Goal: Task Accomplishment & Management: Complete application form

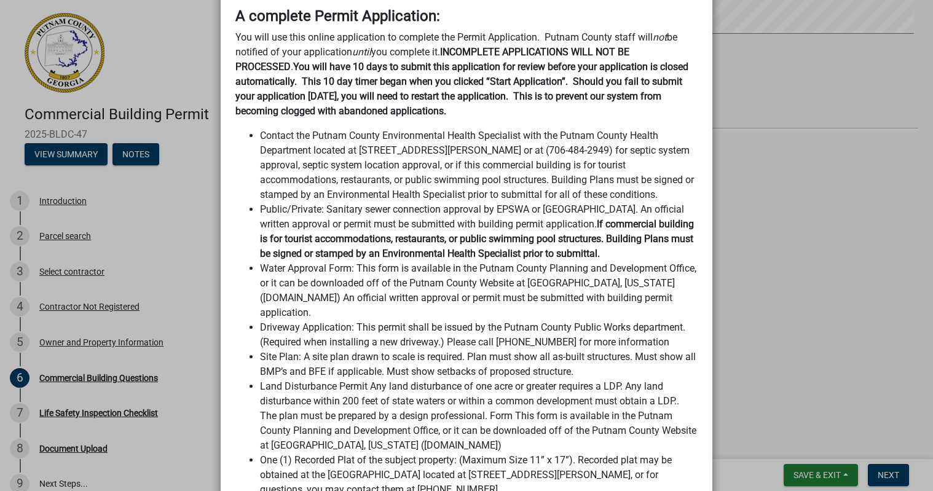
scroll to position [553, 0]
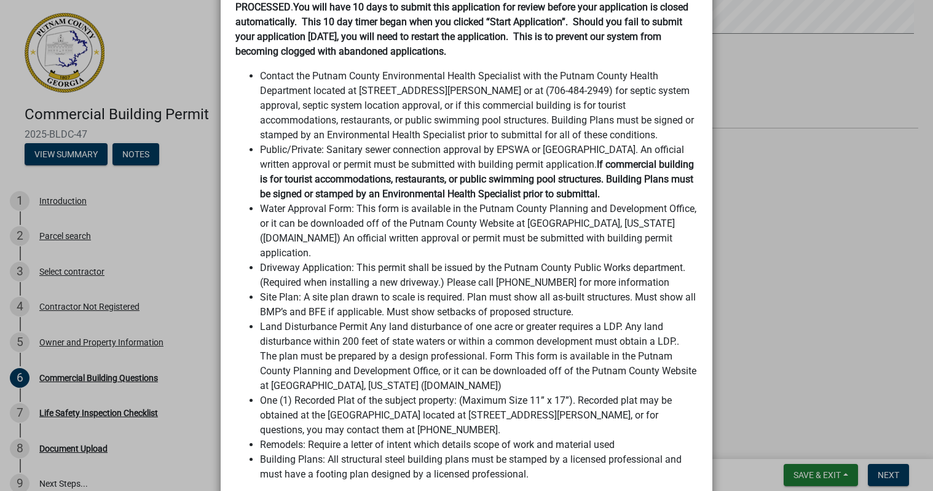
click at [825, 178] on ngb-modal-window "Summary × Printer Friendly Introduction Parcel search Select contractor Contrac…" at bounding box center [466, 245] width 933 height 491
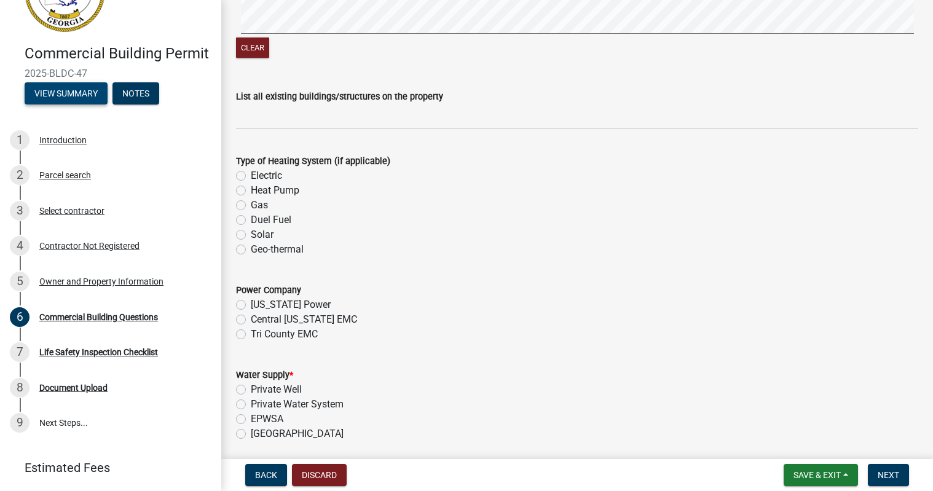
scroll to position [61, 0]
click at [71, 104] on button "View Summary" at bounding box center [66, 93] width 83 height 22
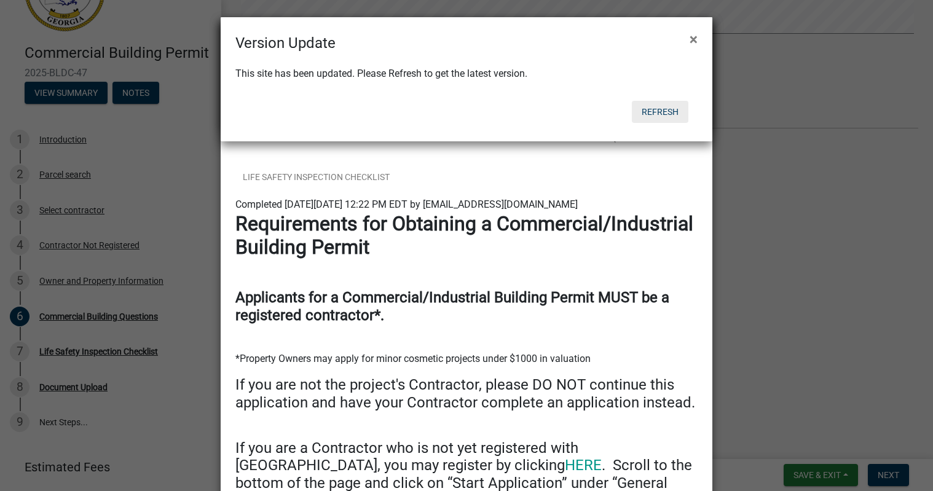
click at [648, 111] on button "Refresh" at bounding box center [660, 112] width 57 height 22
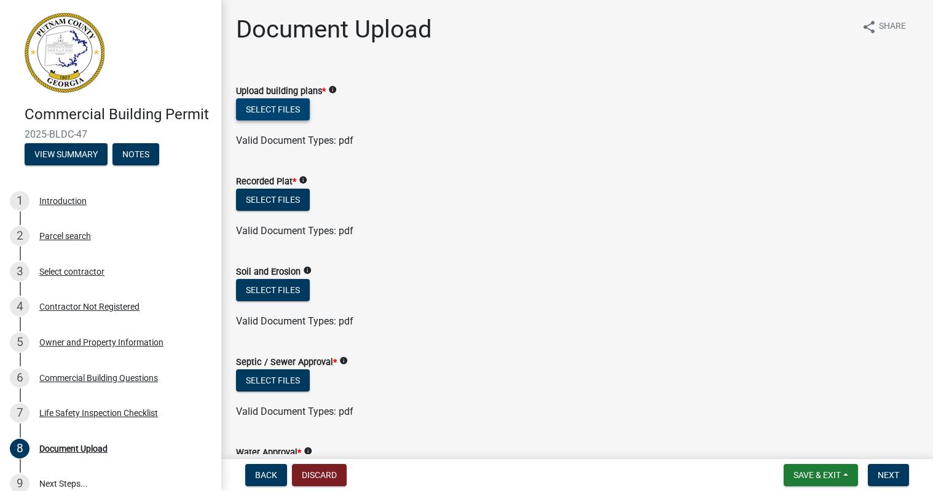
click at [294, 109] on button "Select files" at bounding box center [273, 109] width 74 height 22
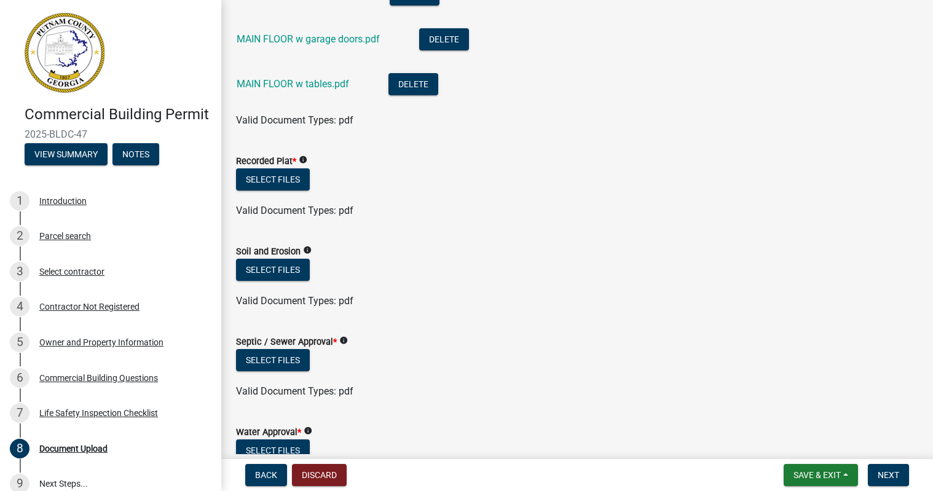
scroll to position [246, 0]
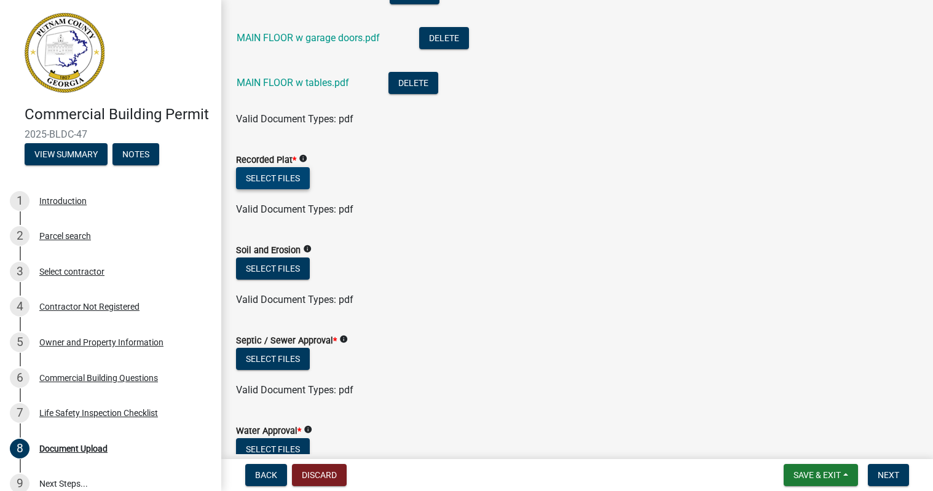
click at [274, 181] on button "Select files" at bounding box center [273, 178] width 74 height 22
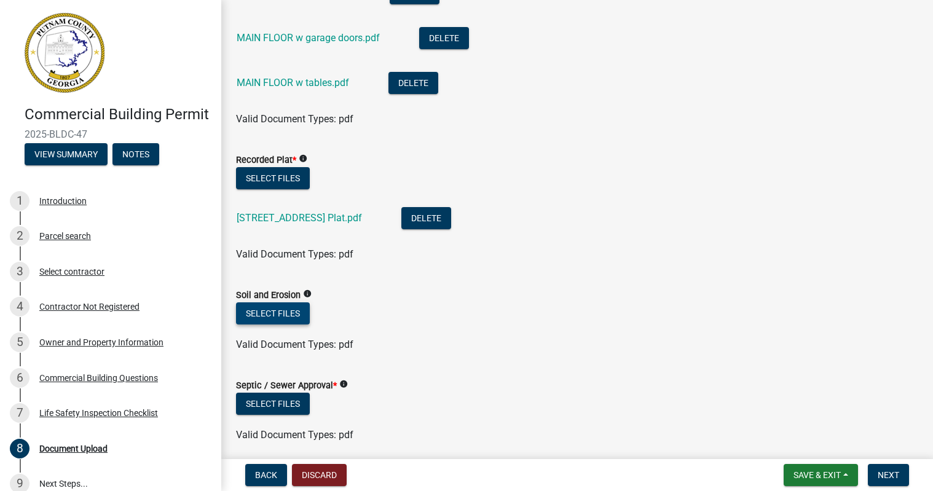
click at [280, 315] on button "Select files" at bounding box center [273, 313] width 74 height 22
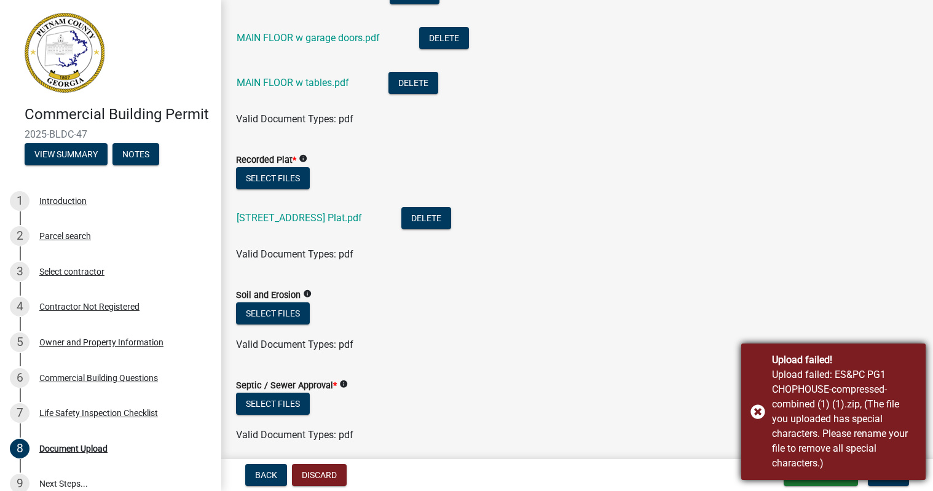
click at [759, 415] on div "Upload failed! Upload failed: ES&PC PG1 CHOPHOUSE-compressed-combined (1) (1).z…" at bounding box center [833, 411] width 184 height 136
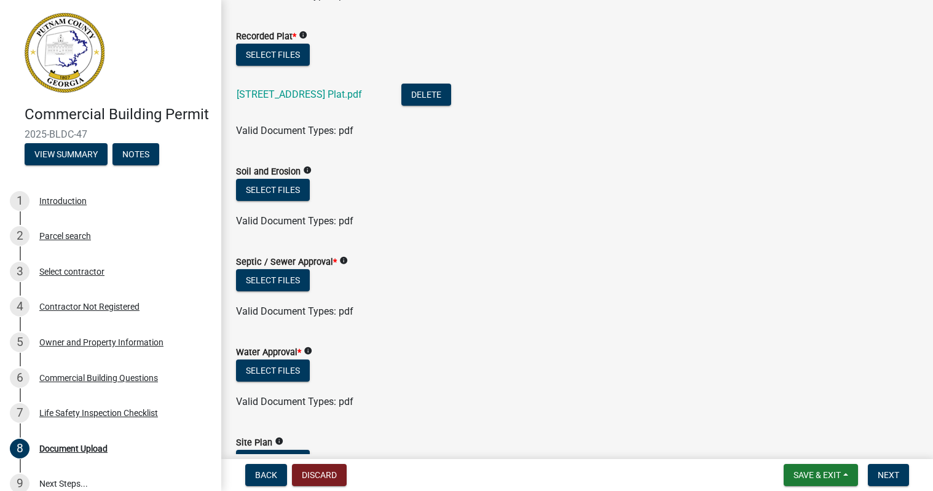
scroll to position [369, 0]
click at [297, 193] on button "Select files" at bounding box center [273, 190] width 74 height 22
click at [301, 197] on button "Select files" at bounding box center [273, 190] width 74 height 22
click at [304, 190] on button "Select files" at bounding box center [273, 190] width 74 height 22
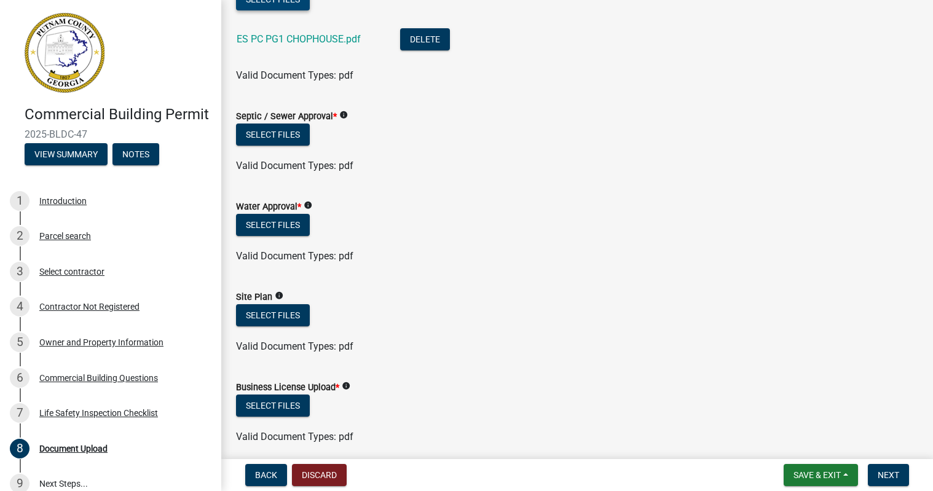
scroll to position [553, 0]
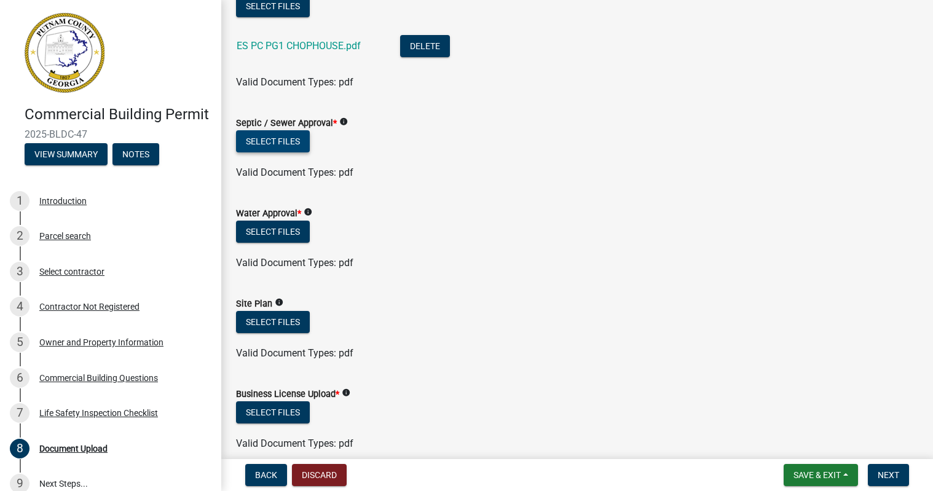
click at [292, 147] on button "Select files" at bounding box center [273, 141] width 74 height 22
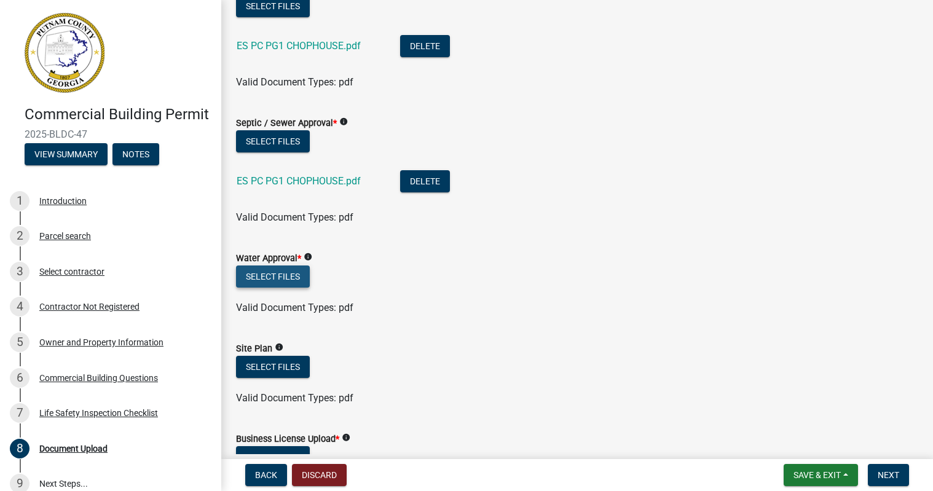
click at [290, 277] on button "Select files" at bounding box center [273, 276] width 74 height 22
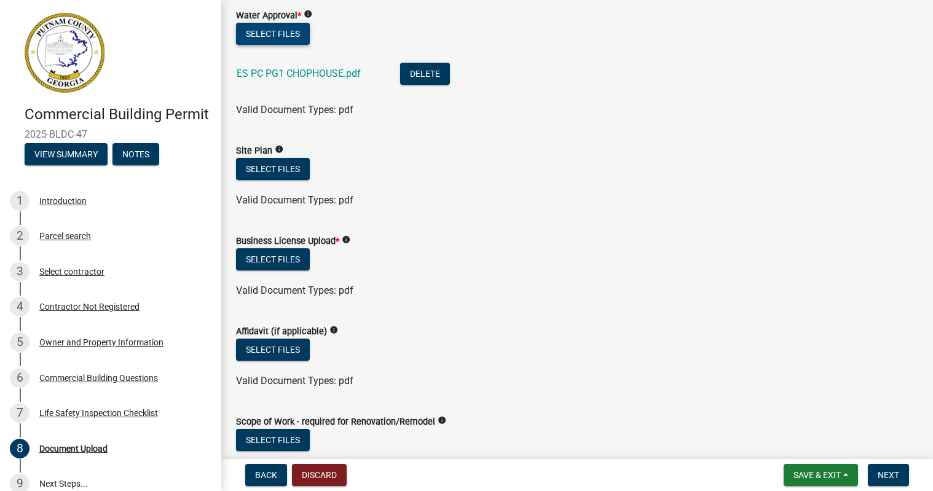
scroll to position [799, 0]
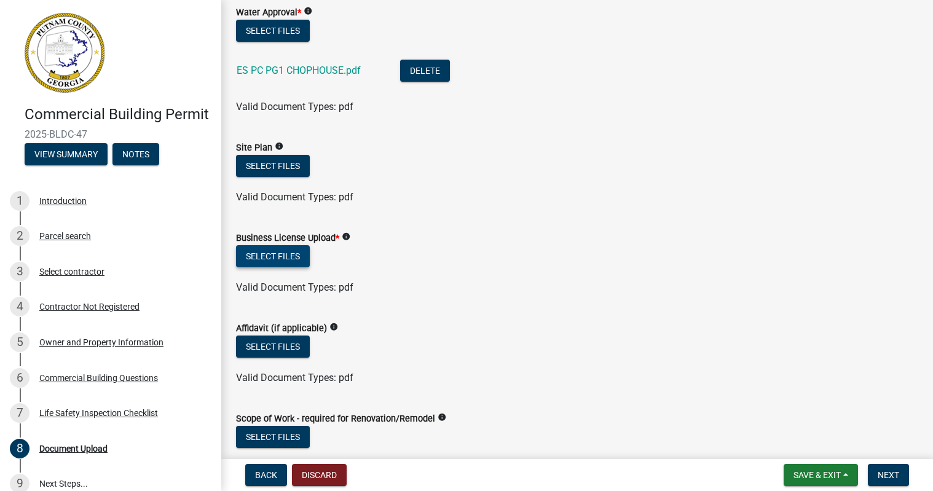
click at [284, 255] on button "Select files" at bounding box center [273, 256] width 74 height 22
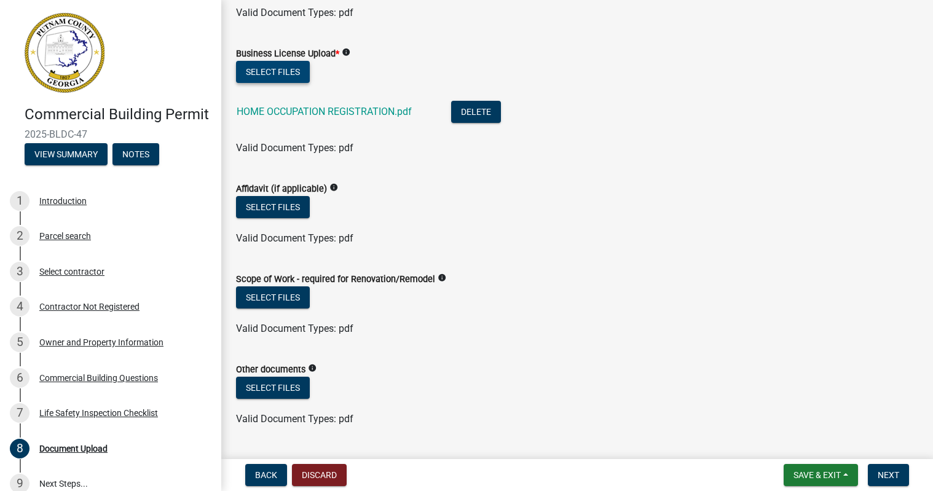
scroll to position [1045, 0]
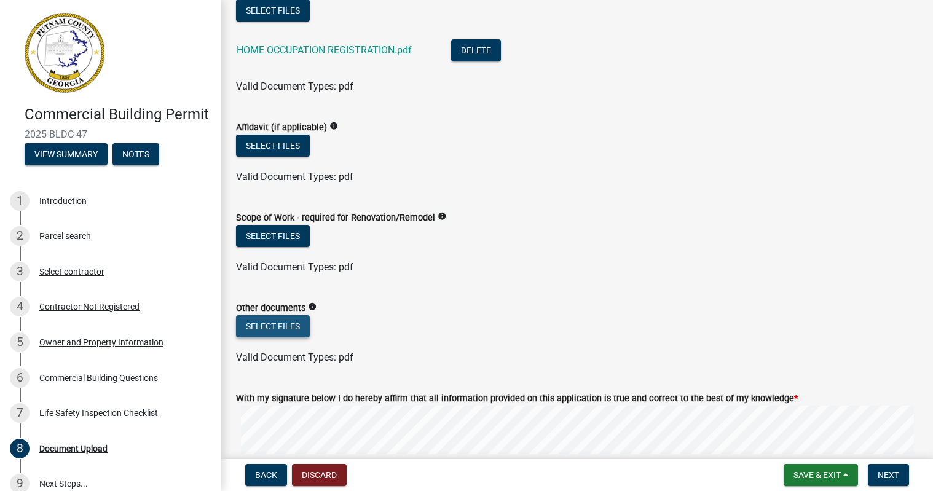
click at [300, 328] on button "Select files" at bounding box center [273, 326] width 74 height 22
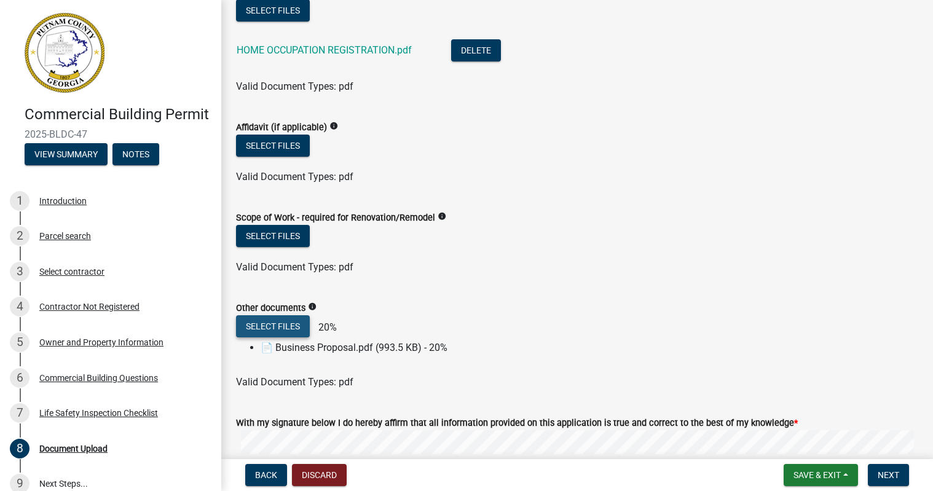
click at [294, 329] on button "Select files" at bounding box center [273, 326] width 74 height 22
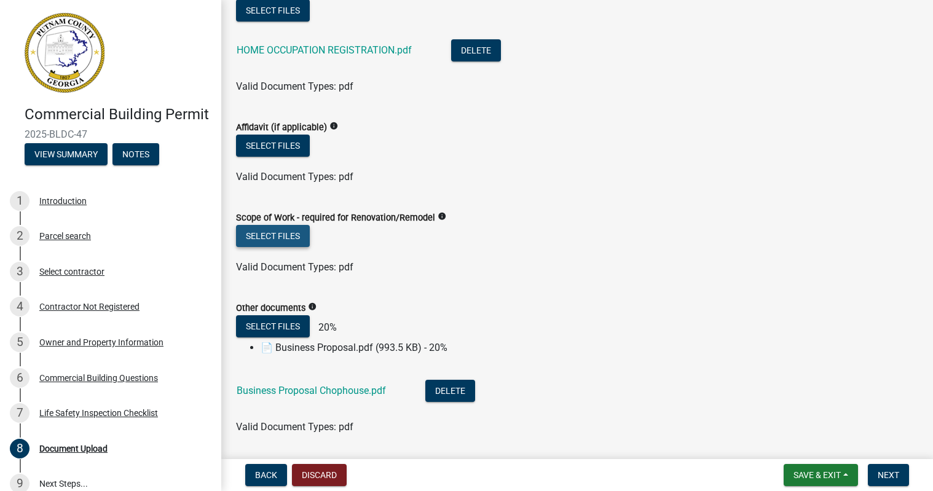
click at [283, 235] on button "Select files" at bounding box center [273, 236] width 74 height 22
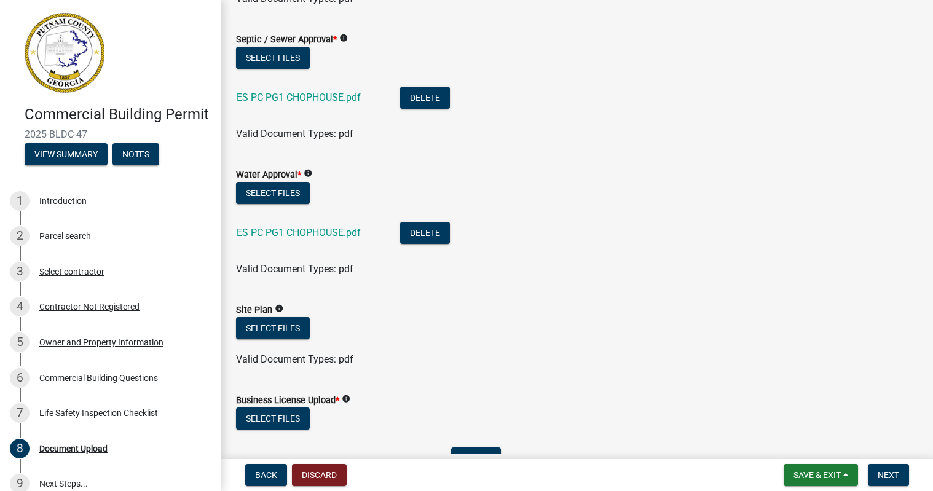
scroll to position [614, 0]
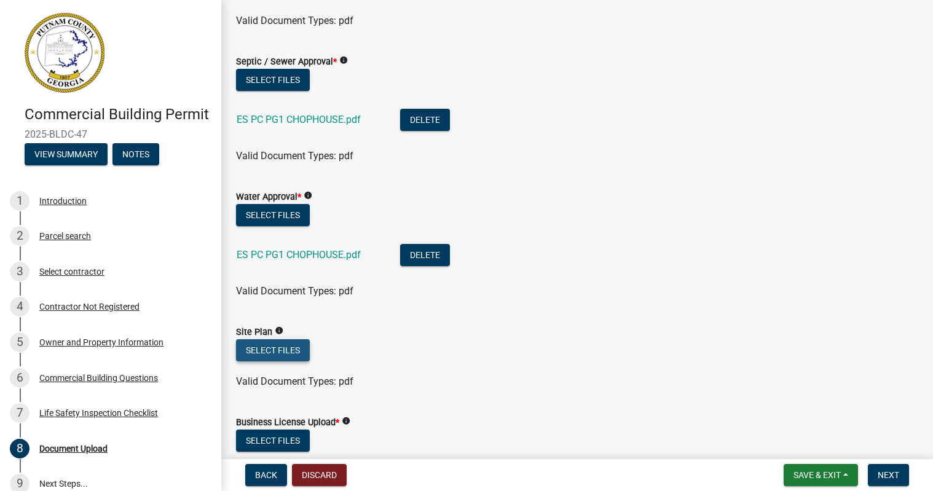
click at [289, 350] on button "Select files" at bounding box center [273, 350] width 74 height 22
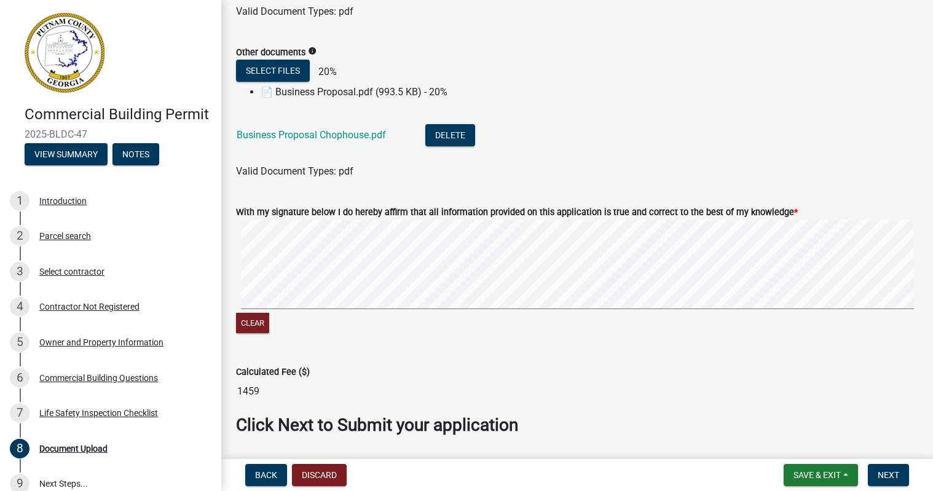
scroll to position [1429, 0]
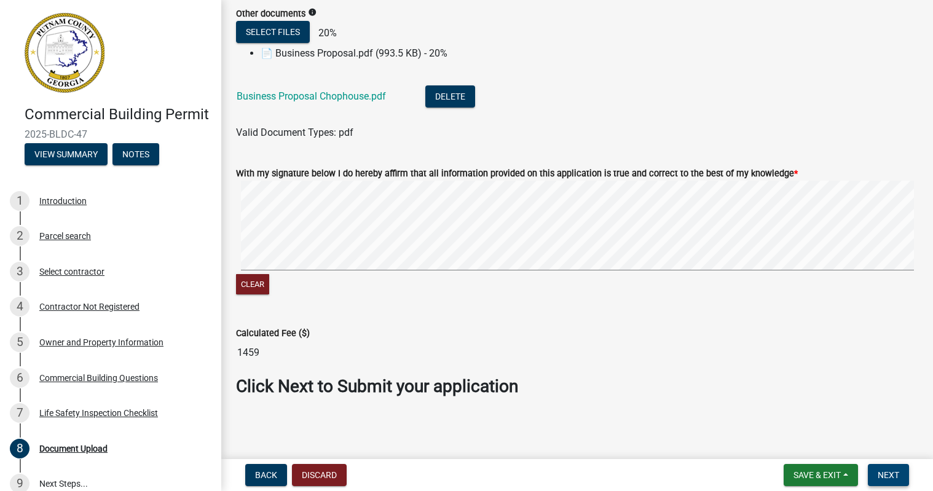
click at [900, 477] on button "Next" at bounding box center [888, 475] width 41 height 22
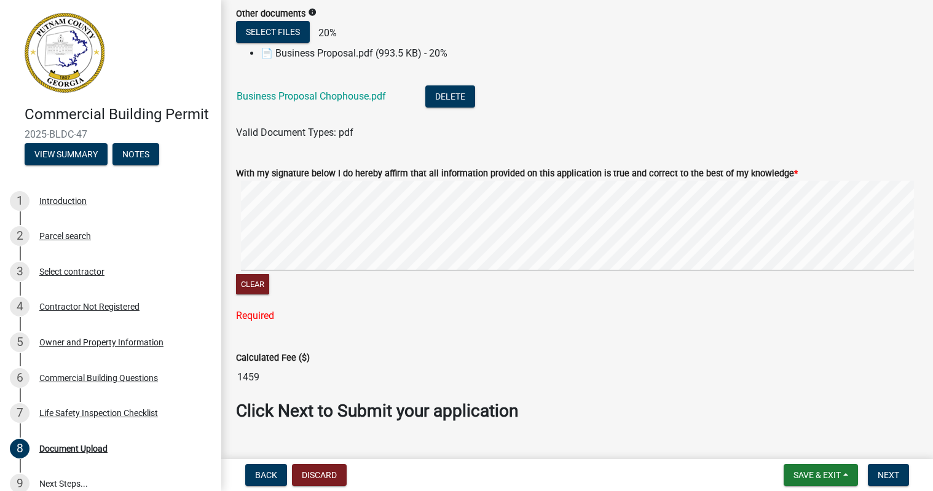
click at [743, 385] on input "1459" at bounding box center [577, 377] width 682 height 25
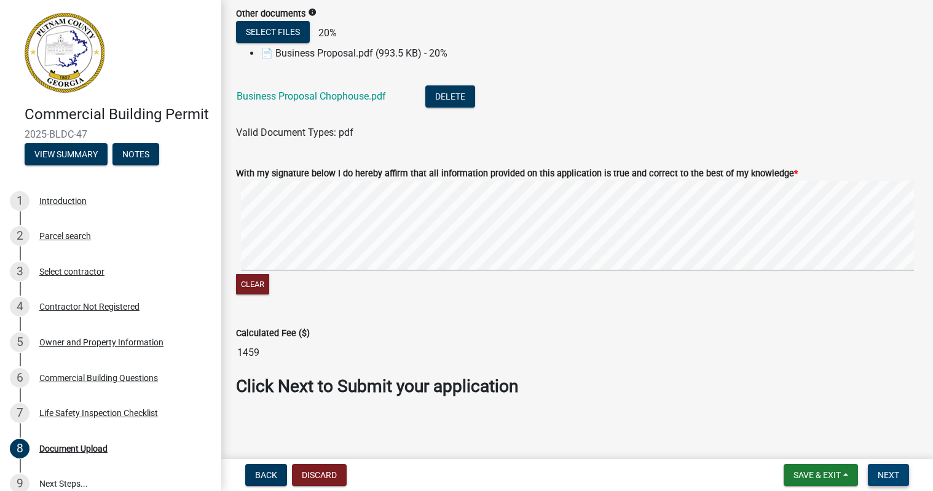
click at [882, 476] on span "Next" at bounding box center [888, 475] width 22 height 10
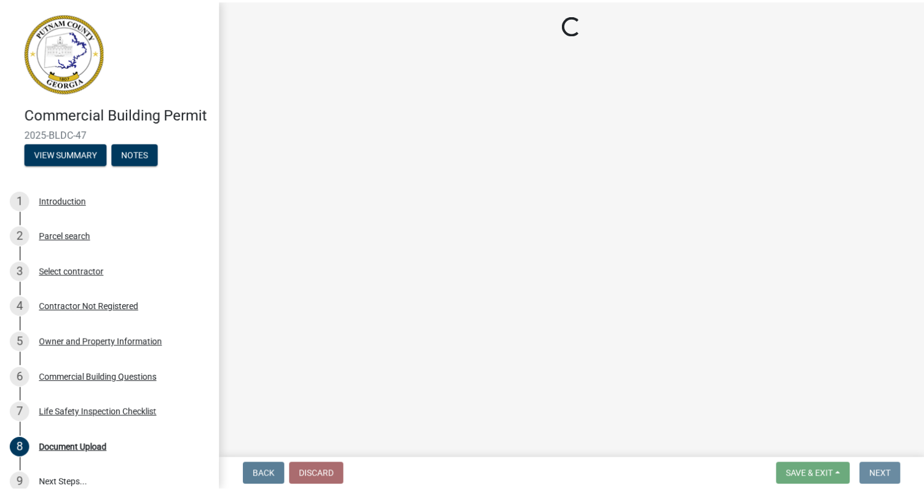
scroll to position [0, 0]
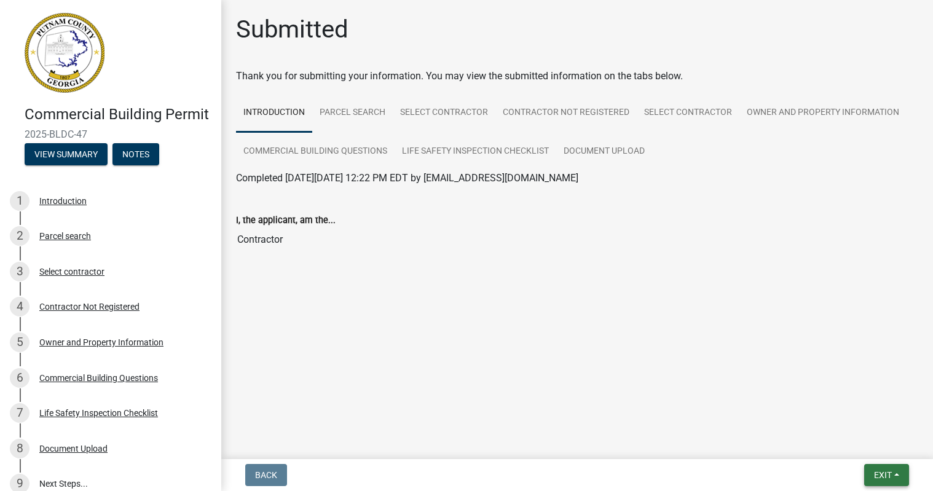
click at [884, 472] on span "Exit" at bounding box center [883, 475] width 18 height 10
click at [856, 445] on button "Save & Exit" at bounding box center [859, 442] width 98 height 29
